Goal: Task Accomplishment & Management: Manage account settings

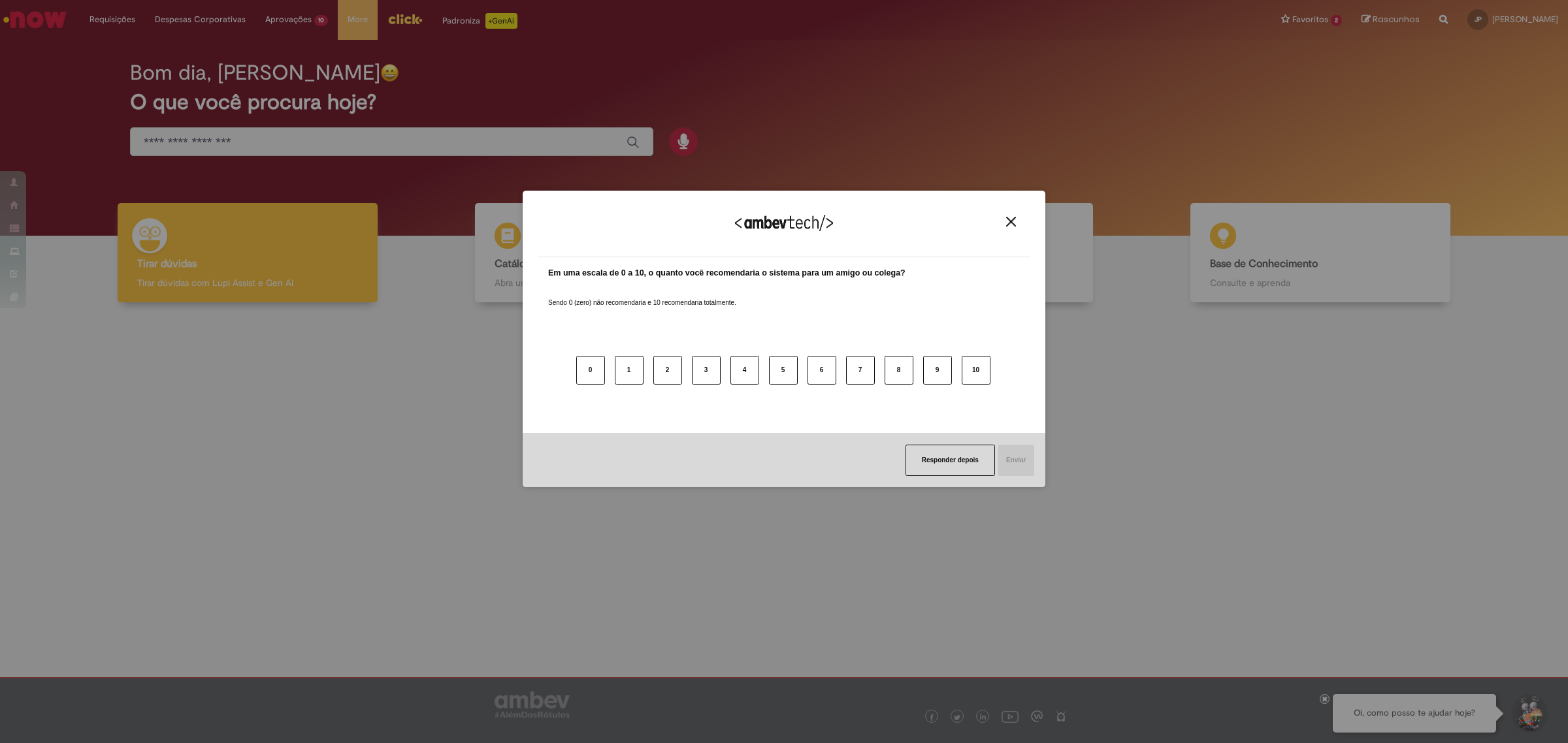
click at [1013, 229] on div "Agradecemos seu feedback!" at bounding box center [784, 232] width 491 height 51
click at [1011, 219] on img "Close" at bounding box center [1010, 221] width 10 height 10
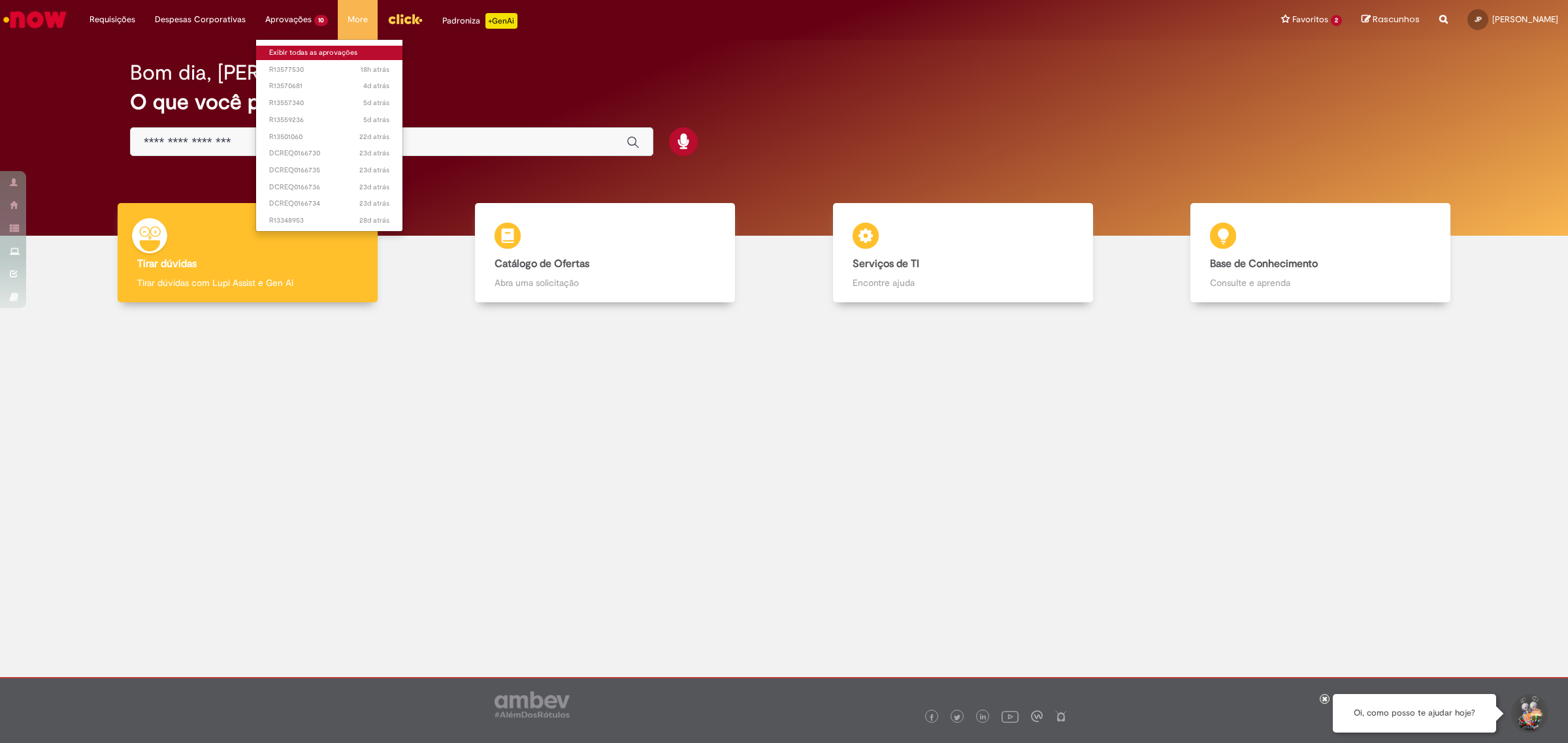
click at [316, 49] on link "Exibir todas as aprovações" at bounding box center [330, 53] width 147 height 14
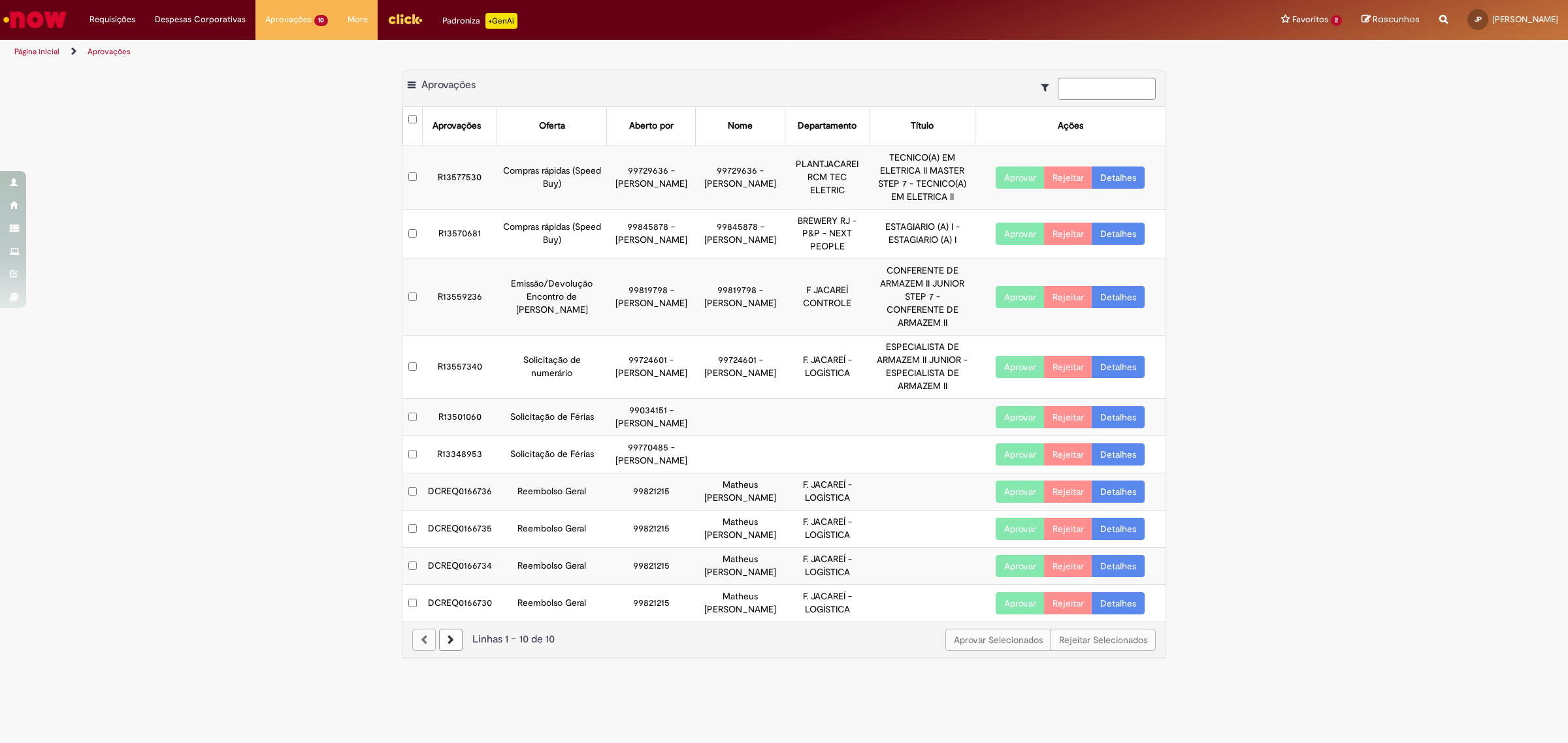
click at [1026, 503] on button "Aprovar" at bounding box center [1020, 491] width 49 height 22
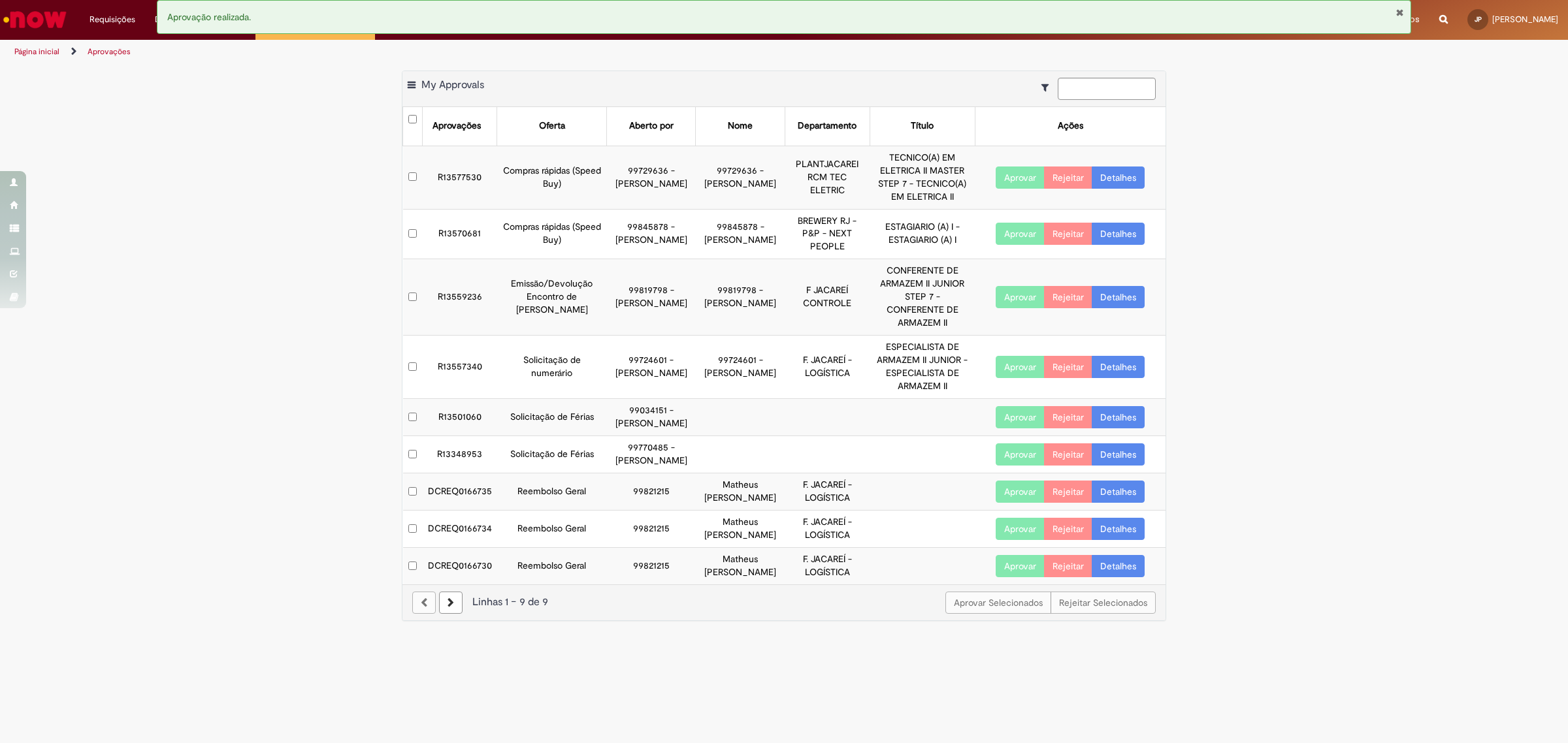
click at [1006, 503] on button "Aprovar" at bounding box center [1020, 491] width 49 height 22
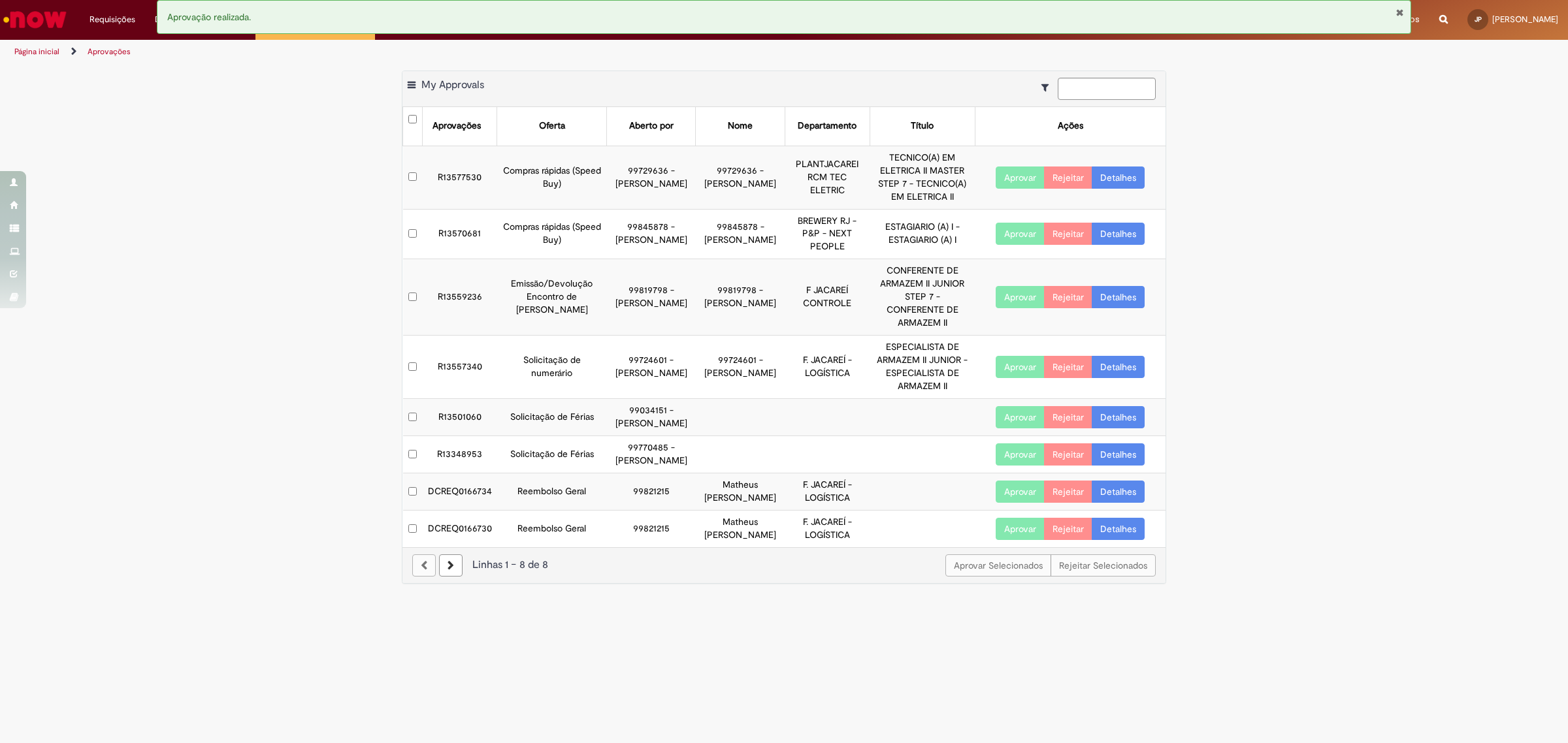
click at [1031, 540] on button "Aprovar" at bounding box center [1020, 528] width 49 height 22
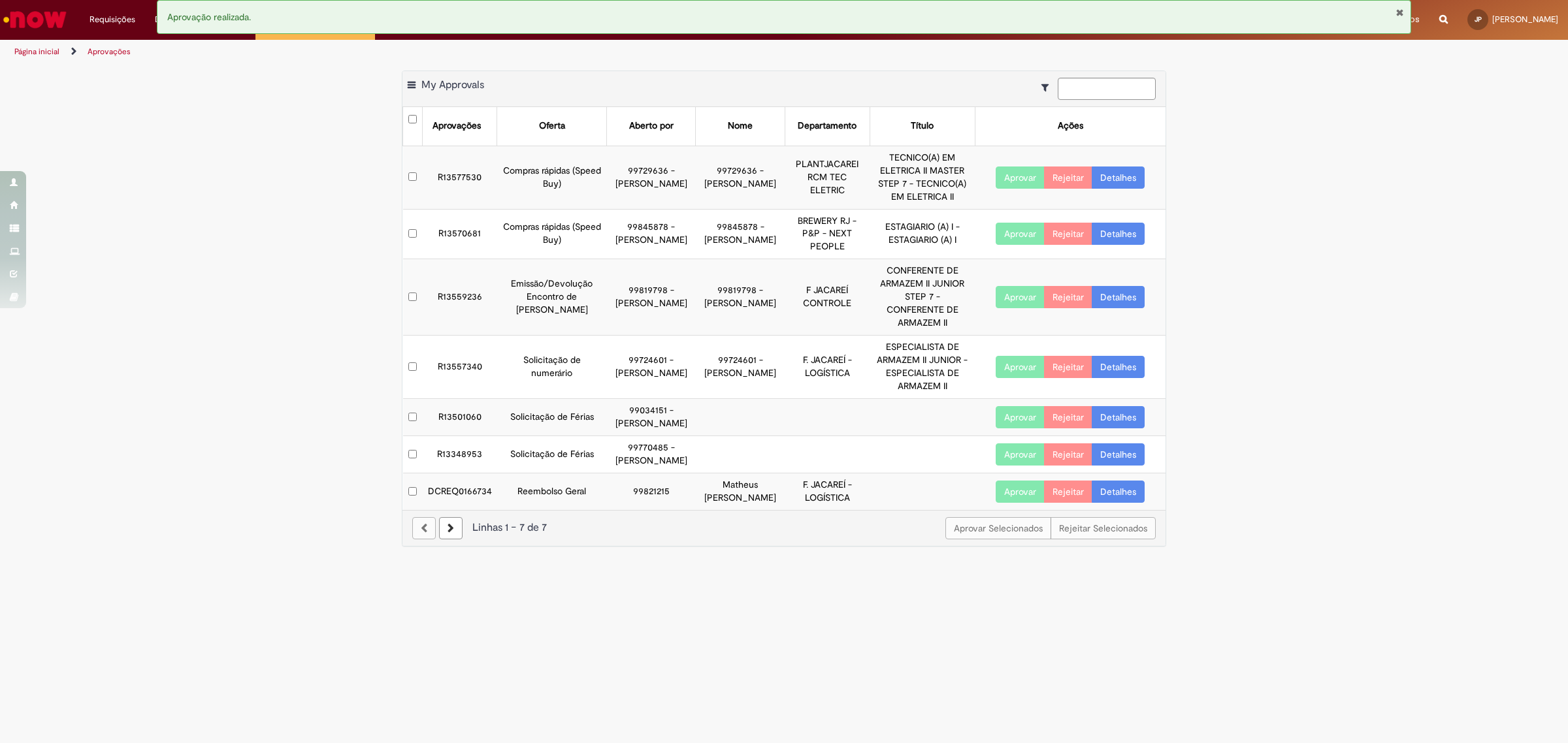
click at [1032, 503] on button "Aprovar" at bounding box center [1020, 491] width 49 height 22
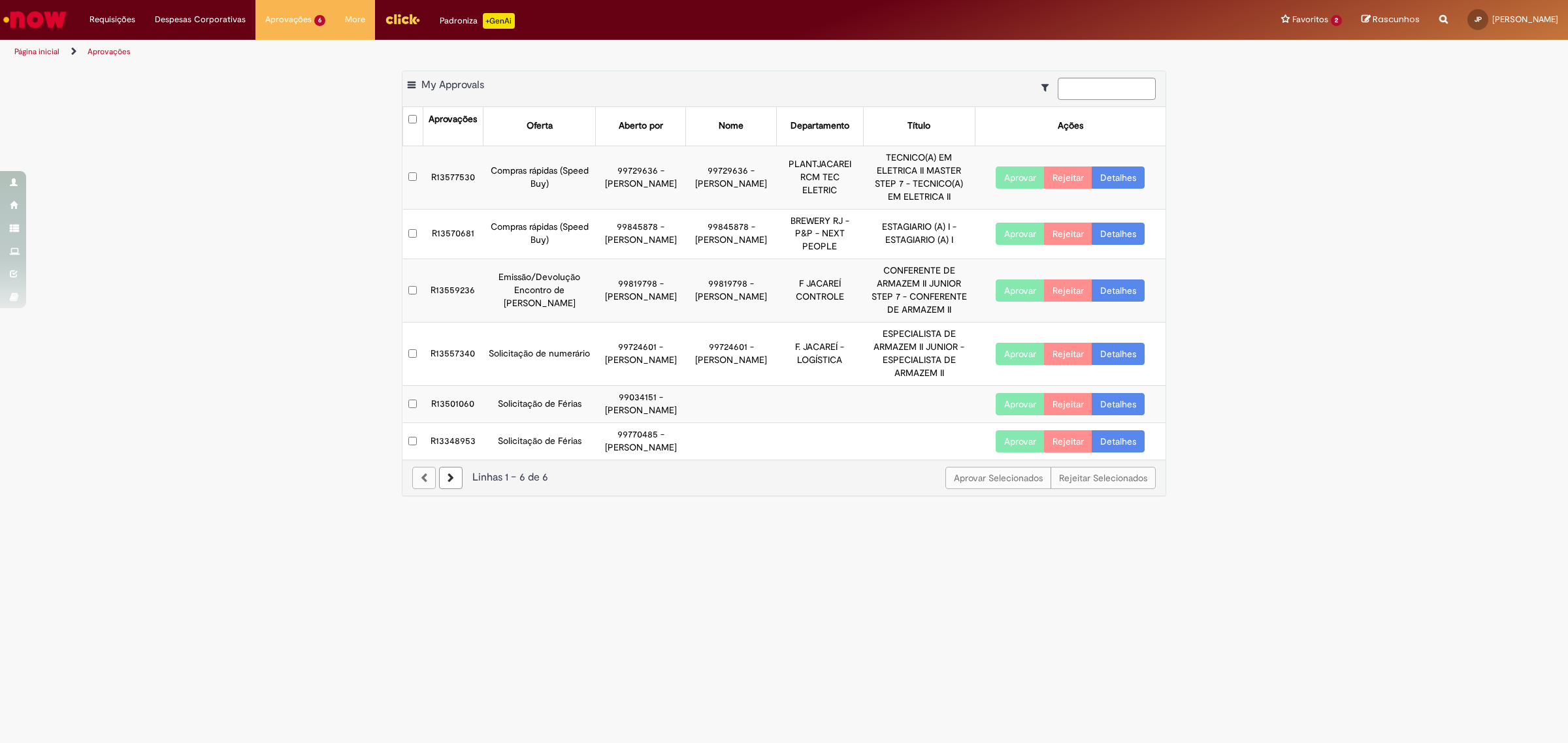
click at [1046, 87] on icon "Mostrar filtros para: Suas Solicitações" at bounding box center [1048, 87] width 14 height 9
click at [1041, 87] on icon "Mostrar filtros para: Suas Solicitações" at bounding box center [1048, 87] width 14 height 9
